Goal: Task Accomplishment & Management: Use online tool/utility

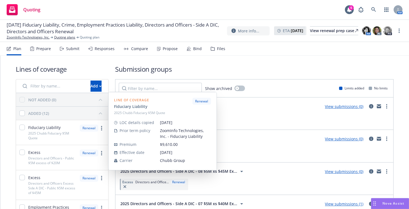
scroll to position [28, 0]
